Goal: Information Seeking & Learning: Learn about a topic

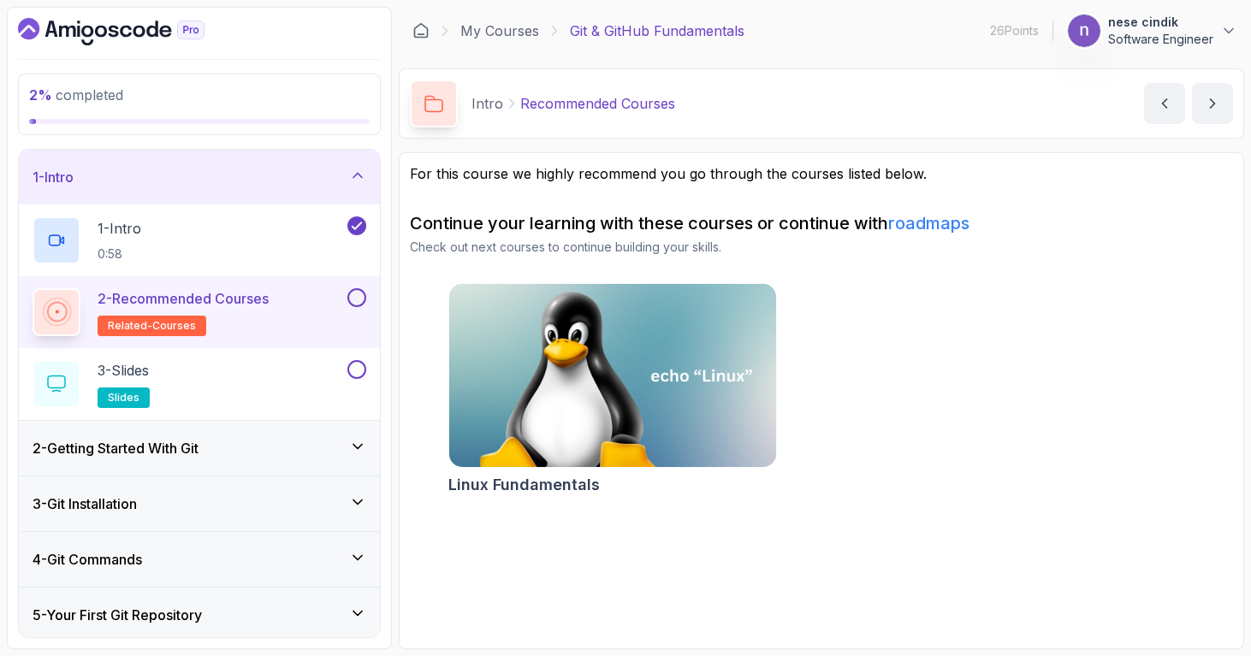
click at [187, 466] on div "2 - Getting Started With Git" at bounding box center [199, 448] width 361 height 55
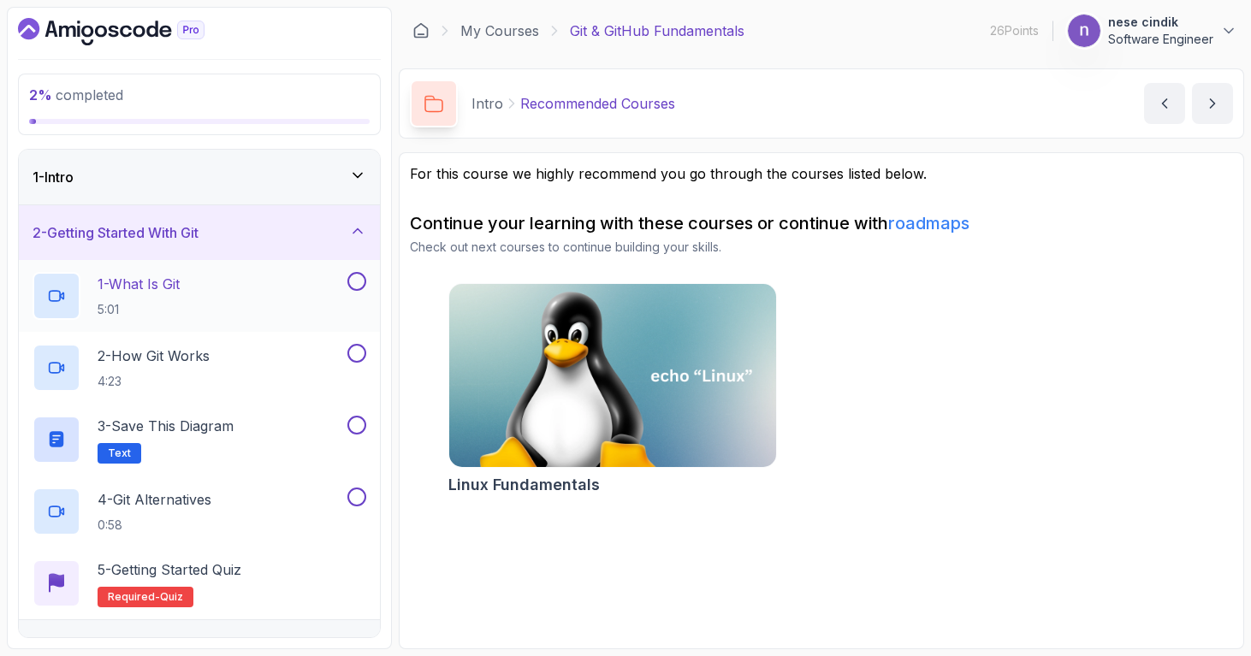
click at [223, 286] on div "1 - What Is Git 5:01" at bounding box center [189, 296] width 312 height 48
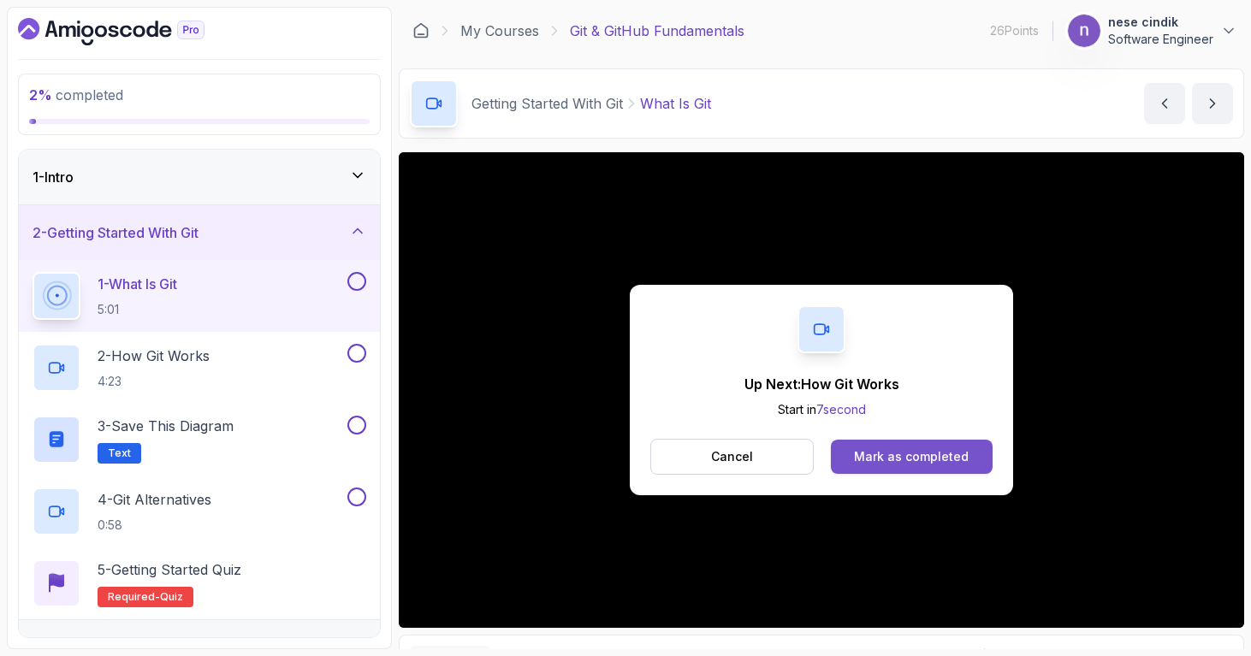
click at [934, 451] on div "Mark as completed" at bounding box center [911, 456] width 115 height 17
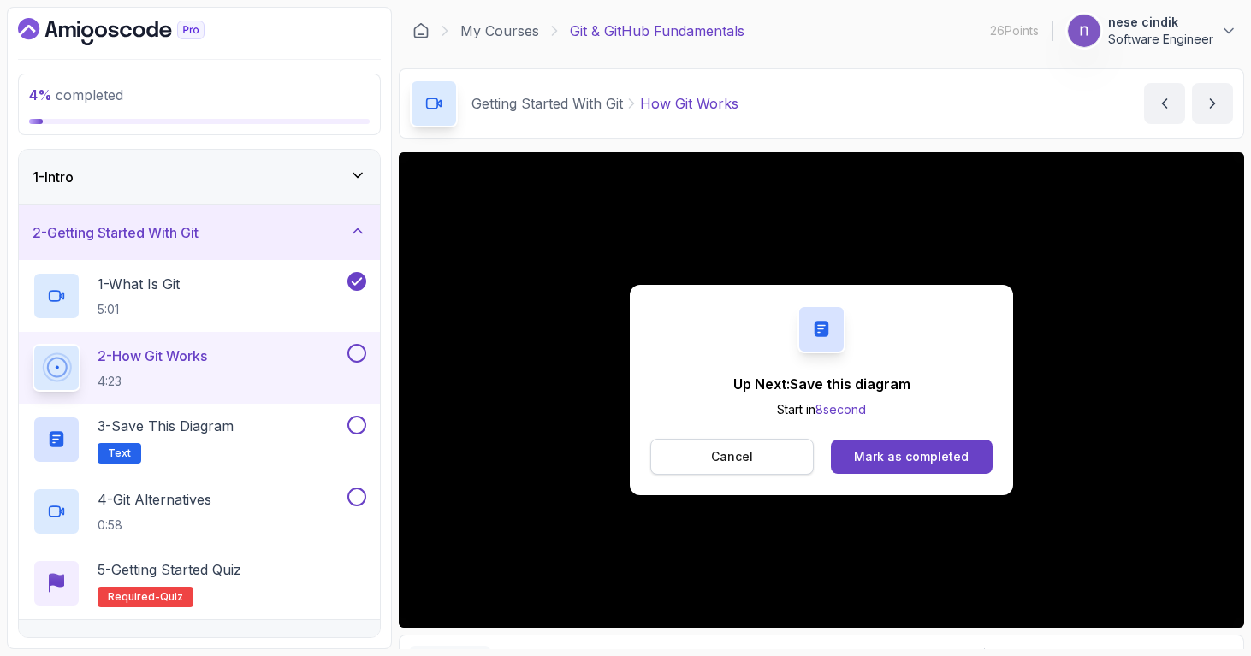
click at [750, 457] on p "Cancel" at bounding box center [732, 456] width 42 height 17
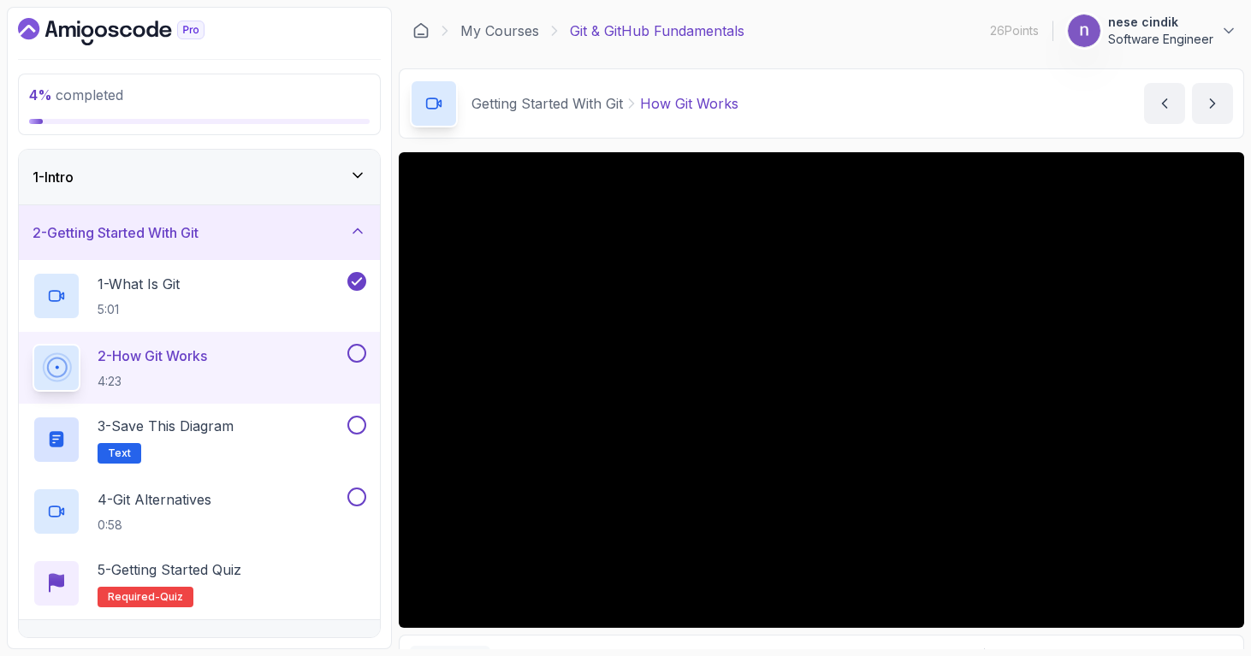
click at [262, 353] on div "2 - How Git Works 4:23" at bounding box center [189, 368] width 312 height 48
click at [247, 371] on div "2 - How Git Works 4:23" at bounding box center [189, 368] width 312 height 48
click at [216, 448] on h2 "3 - Save this diagram Text" at bounding box center [166, 440] width 136 height 48
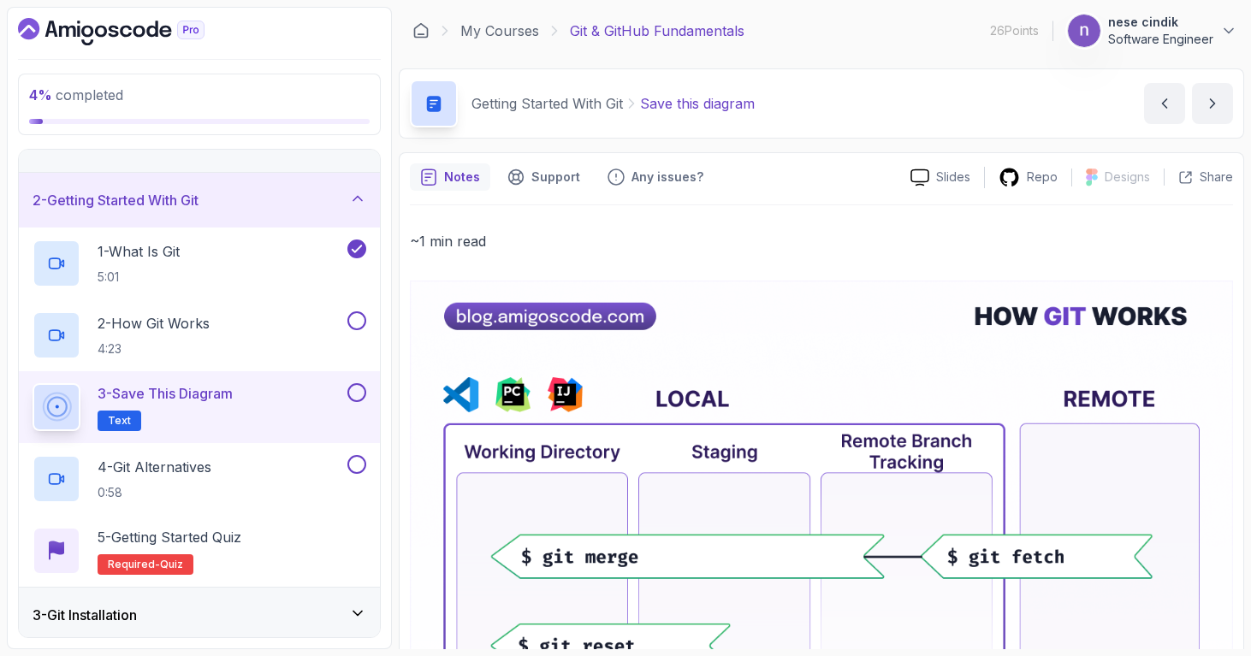
scroll to position [34, 0]
click at [300, 319] on div "2 - How Git Works 4:23" at bounding box center [189, 334] width 312 height 48
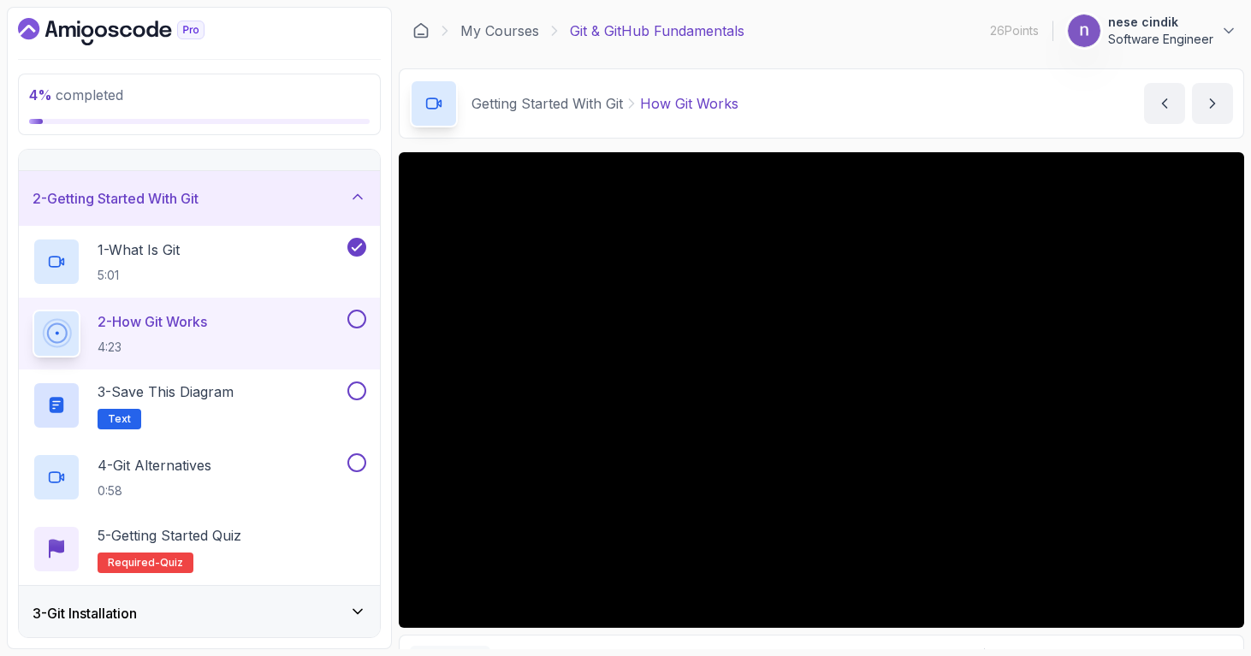
click at [355, 318] on button at bounding box center [356, 319] width 19 height 19
click at [211, 483] on p "0:58" at bounding box center [155, 491] width 114 height 17
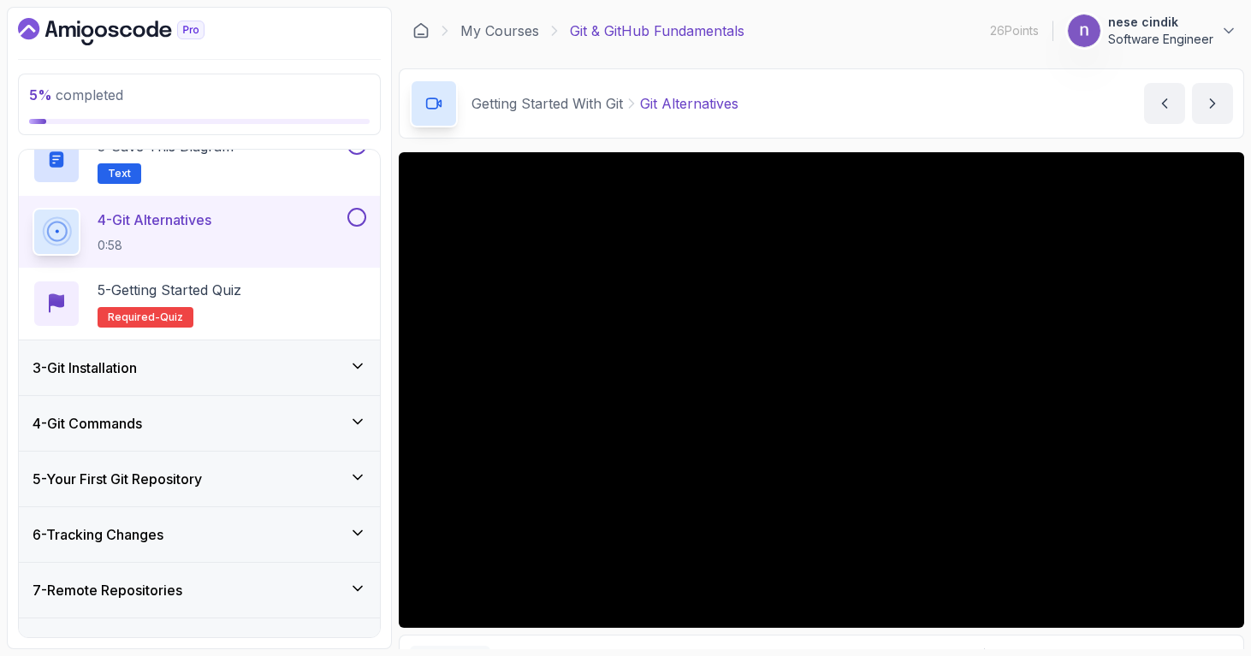
click at [332, 367] on div "3 - Git Installation" at bounding box center [200, 368] width 334 height 21
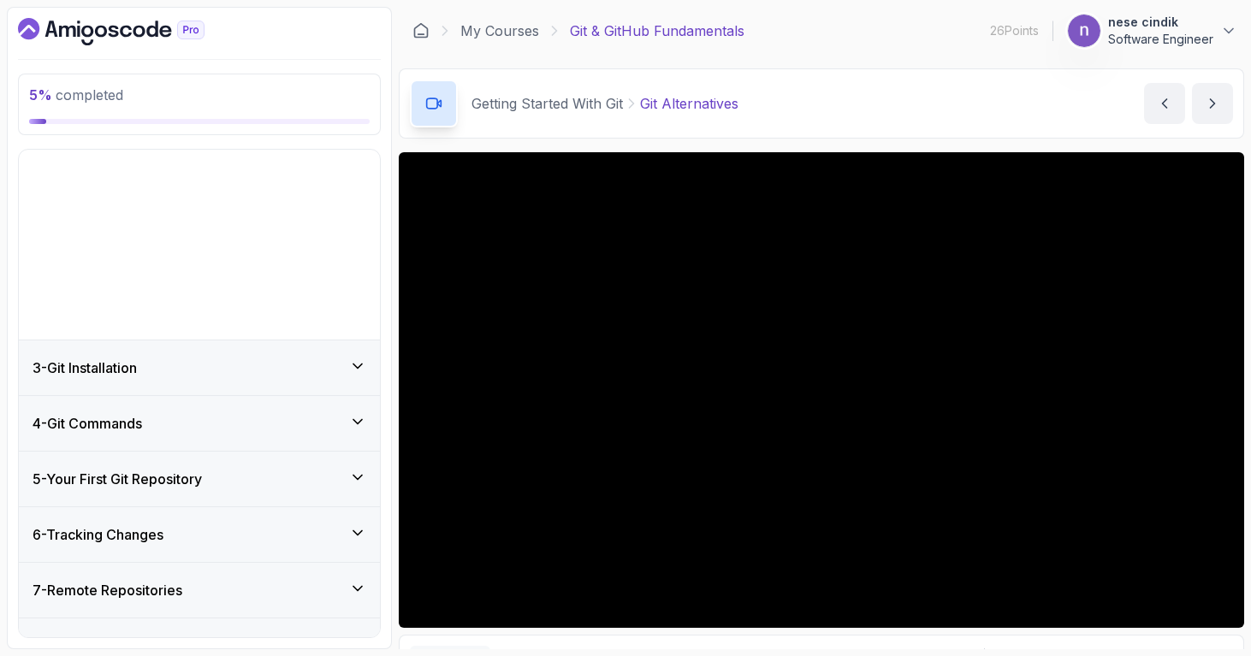
scroll to position [12, 0]
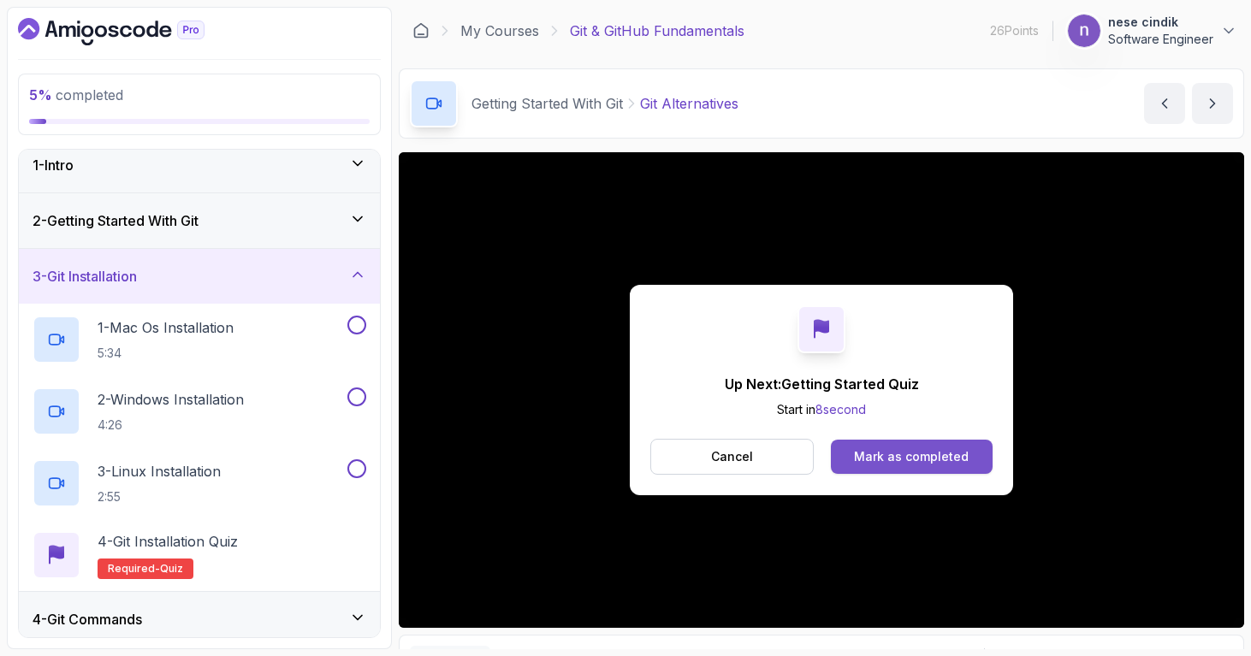
click at [856, 463] on button "Mark as completed" at bounding box center [912, 457] width 162 height 34
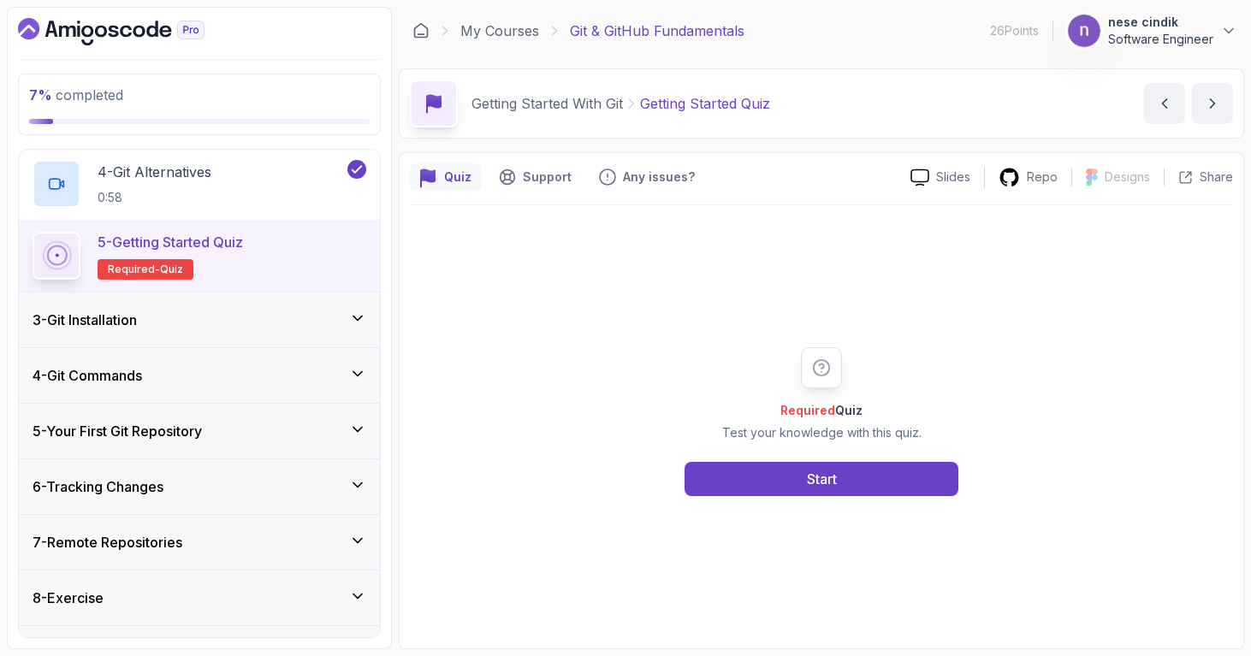
click at [274, 327] on div "3 - Git Installation" at bounding box center [200, 320] width 334 height 21
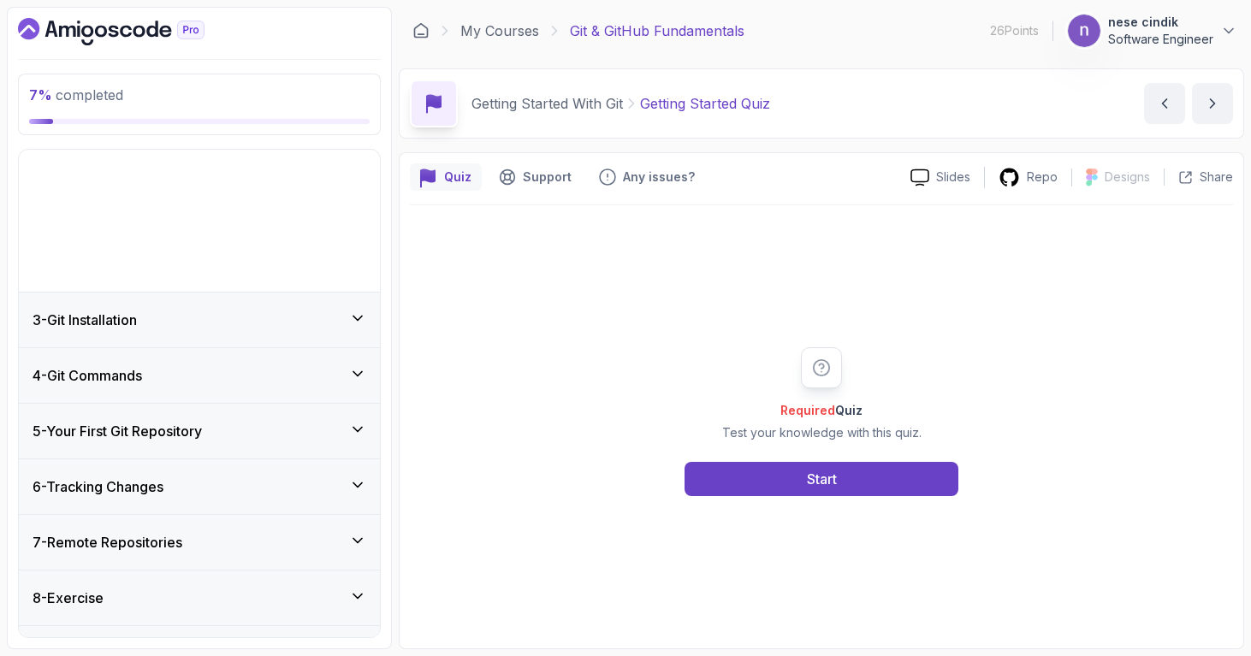
scroll to position [12, 0]
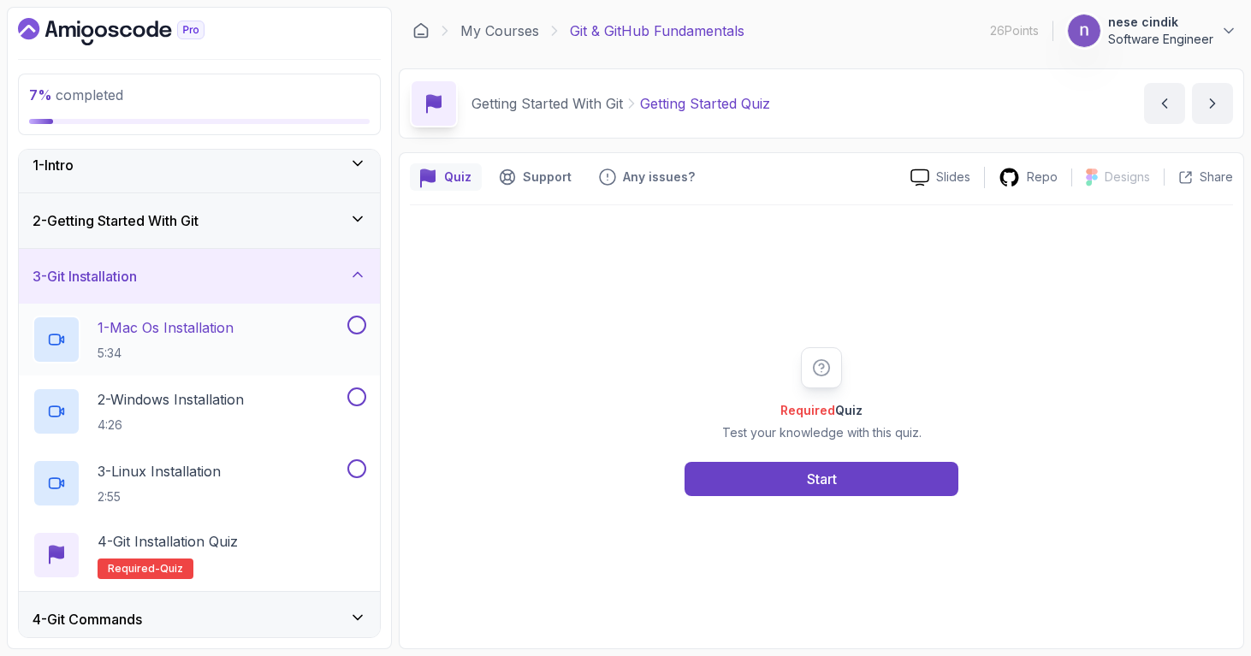
click at [234, 338] on h2 "1 - Mac Os Installation 5:34" at bounding box center [166, 340] width 136 height 45
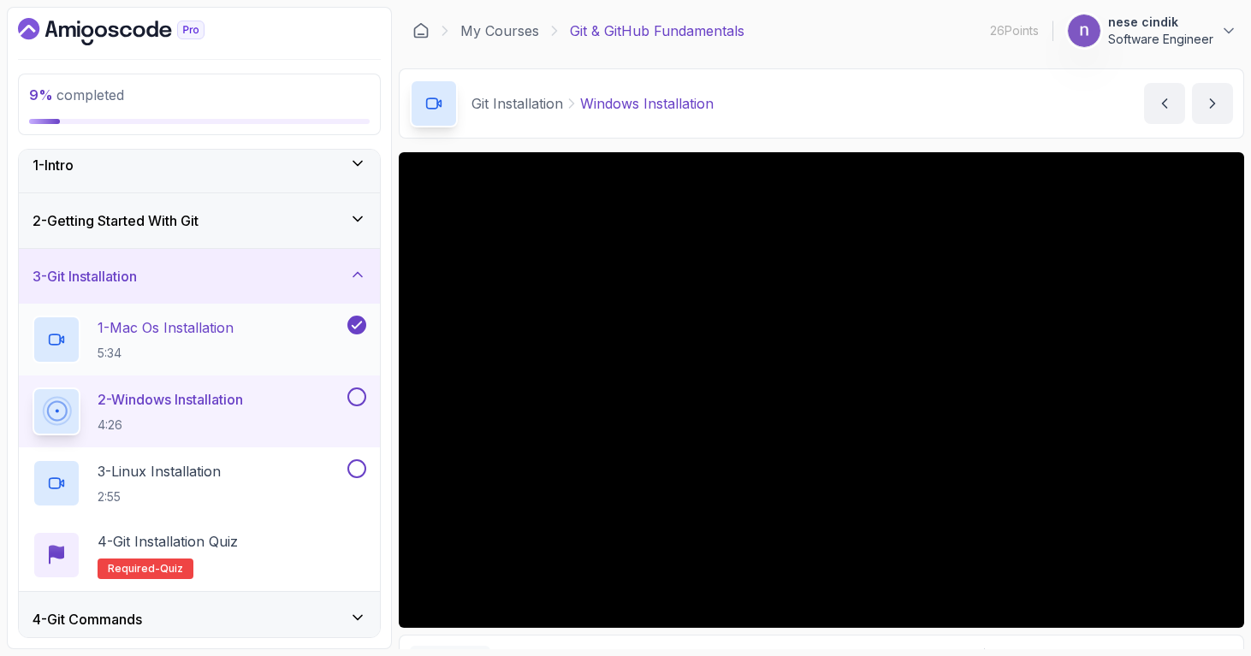
click at [294, 344] on div "1 - Mac Os Installation 5:34" at bounding box center [189, 340] width 312 height 48
